Goal: Navigation & Orientation: Find specific page/section

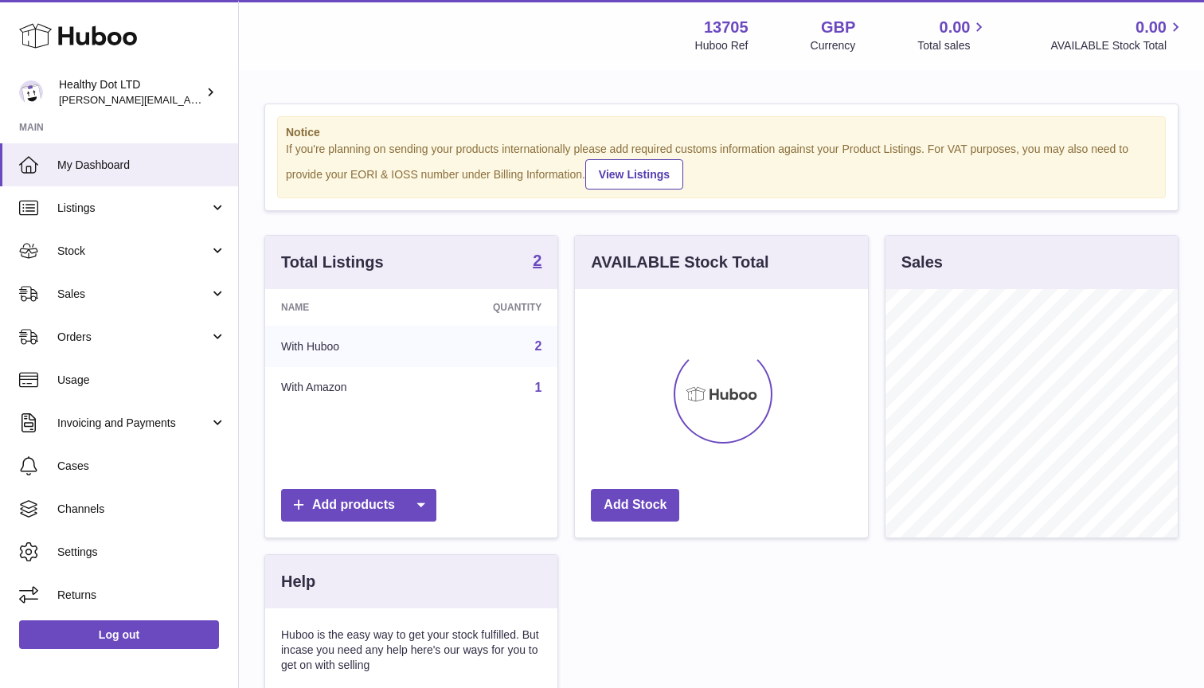
scroll to position [248, 293]
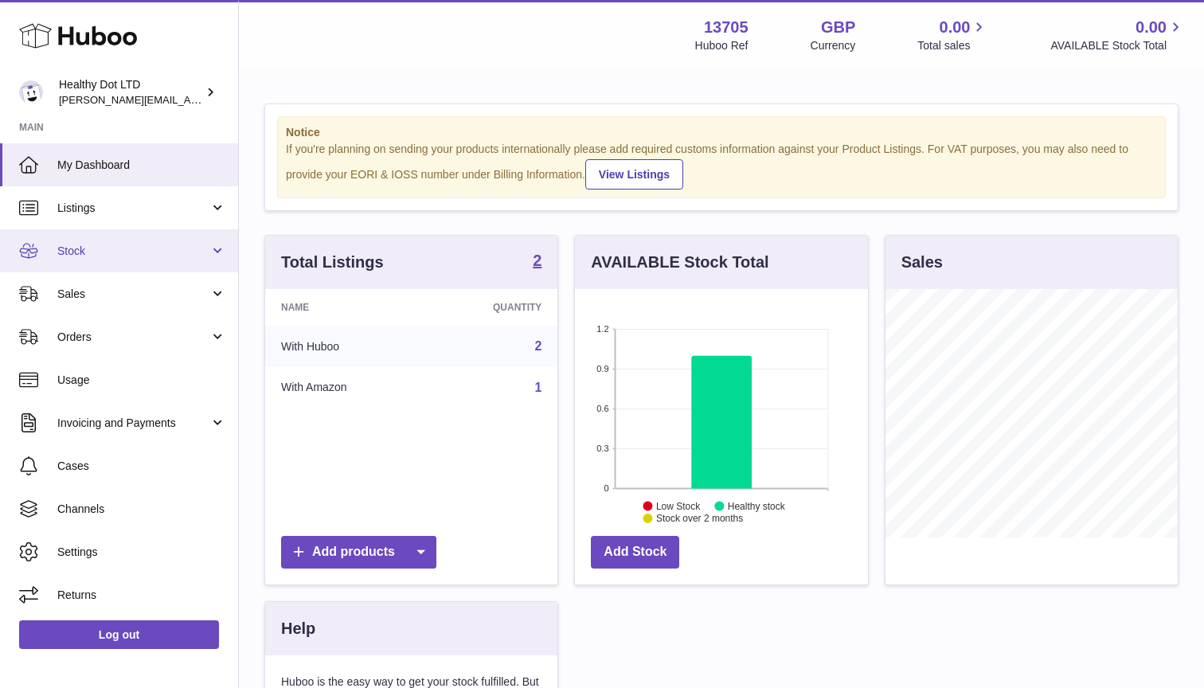
click at [156, 247] on span "Stock" at bounding box center [133, 251] width 152 height 15
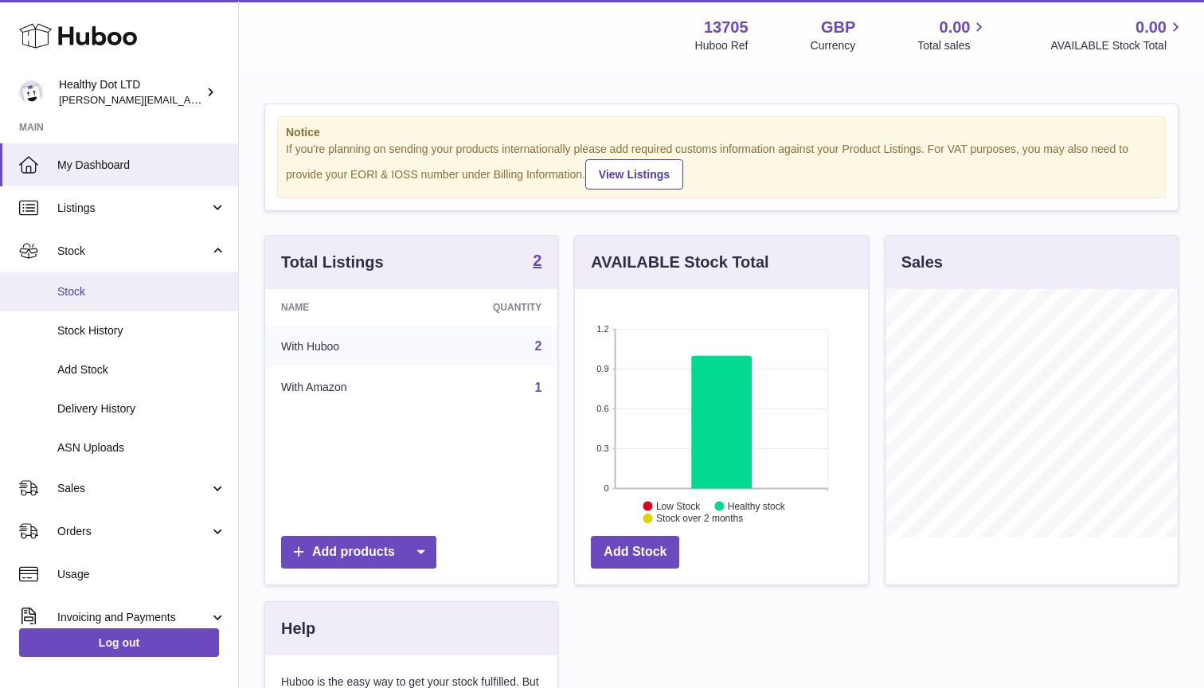
click at [153, 293] on span "Stock" at bounding box center [141, 291] width 169 height 15
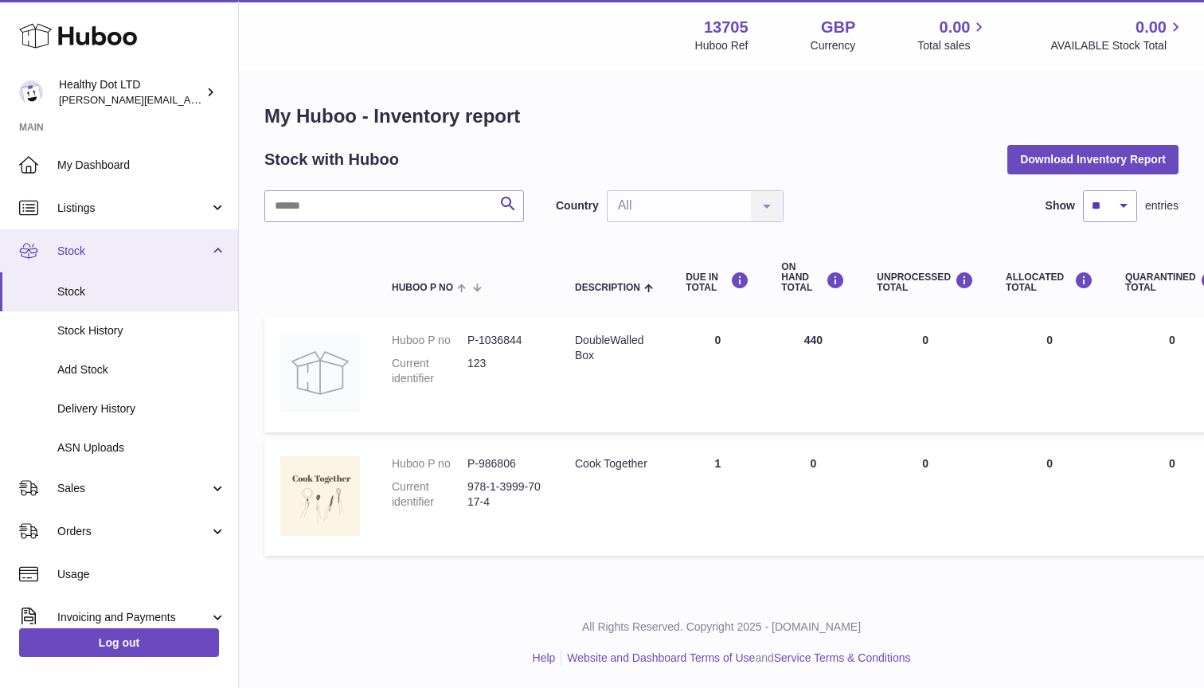
click at [112, 237] on link "Stock" at bounding box center [119, 250] width 238 height 43
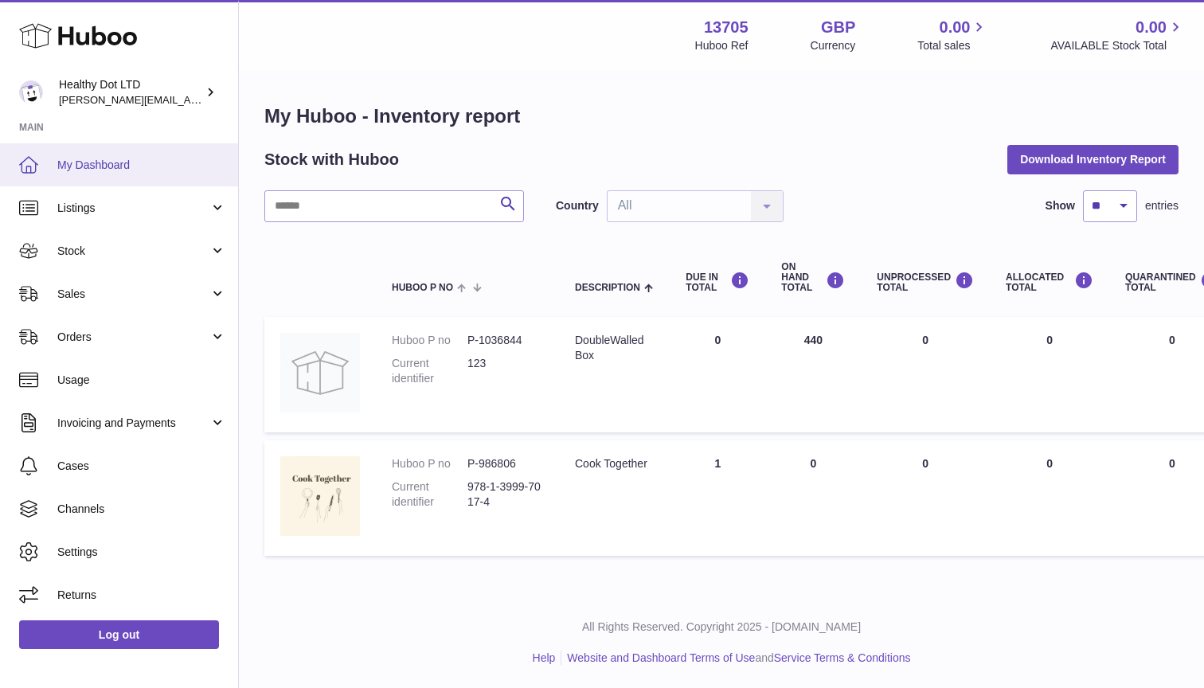
click at [100, 170] on span "My Dashboard" at bounding box center [141, 165] width 169 height 15
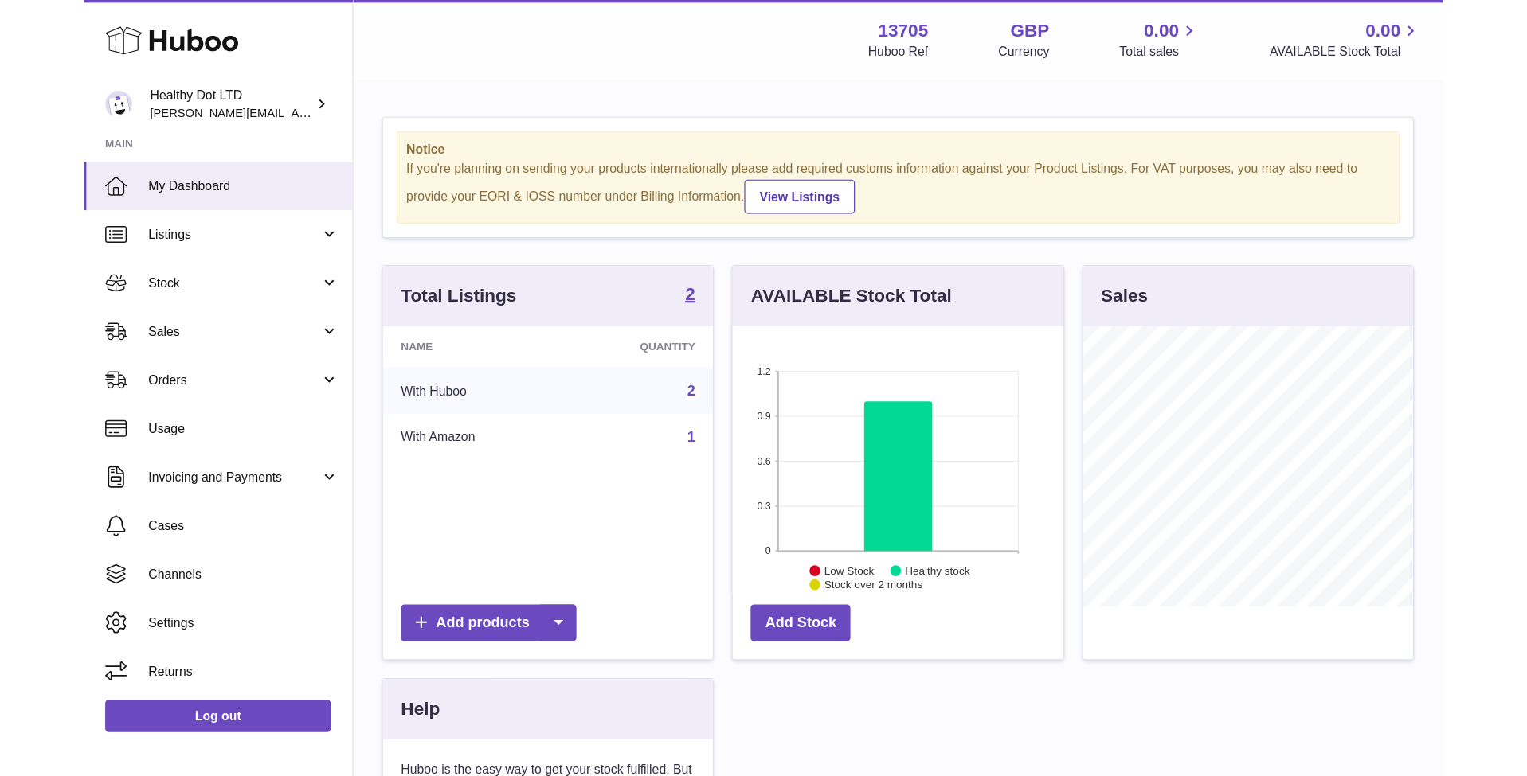
scroll to position [248, 401]
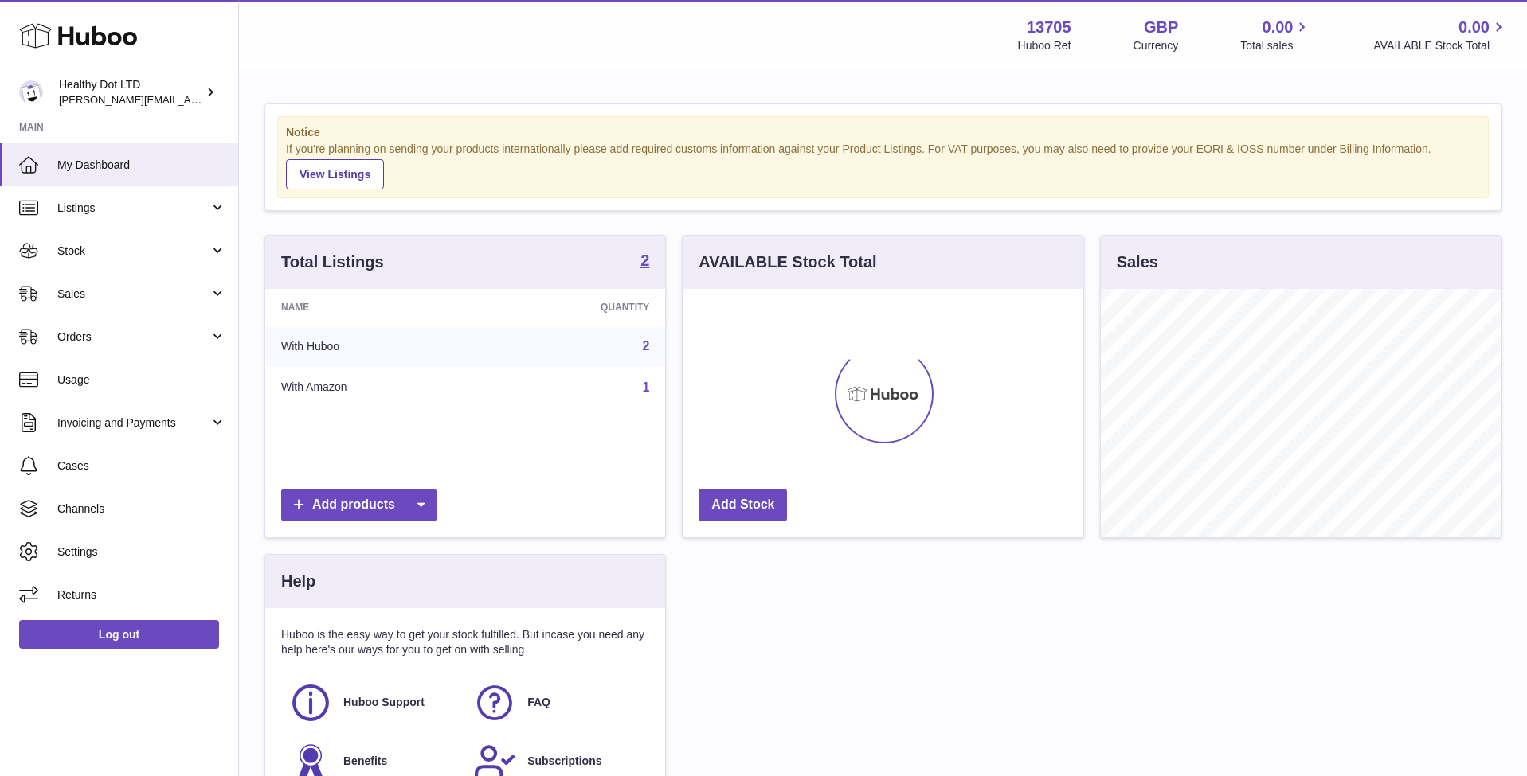
scroll to position [248, 401]
